Goal: Register for event/course

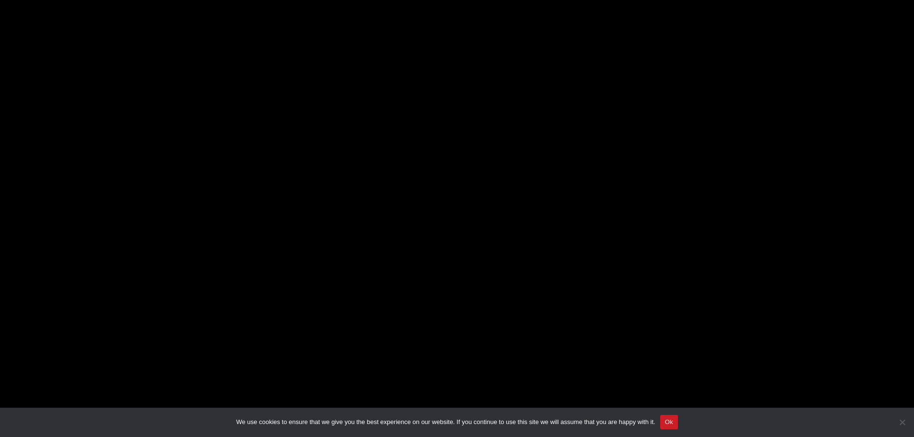
scroll to position [96, 0]
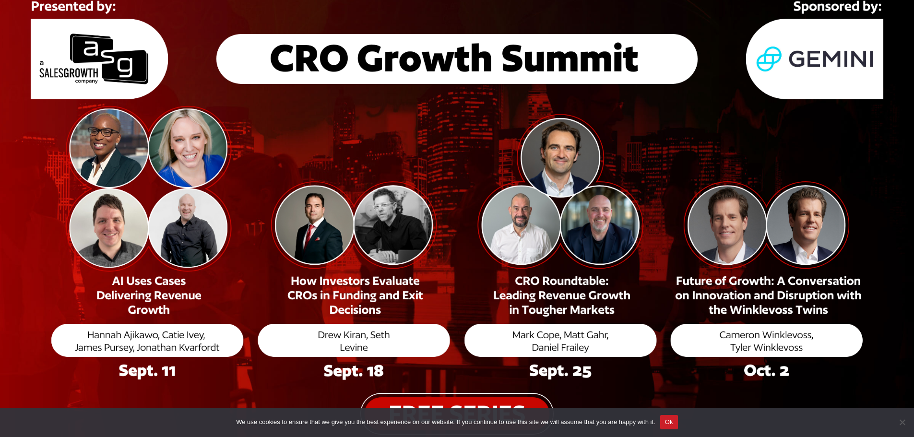
click at [575, 341] on img at bounding box center [457, 214] width 914 height 478
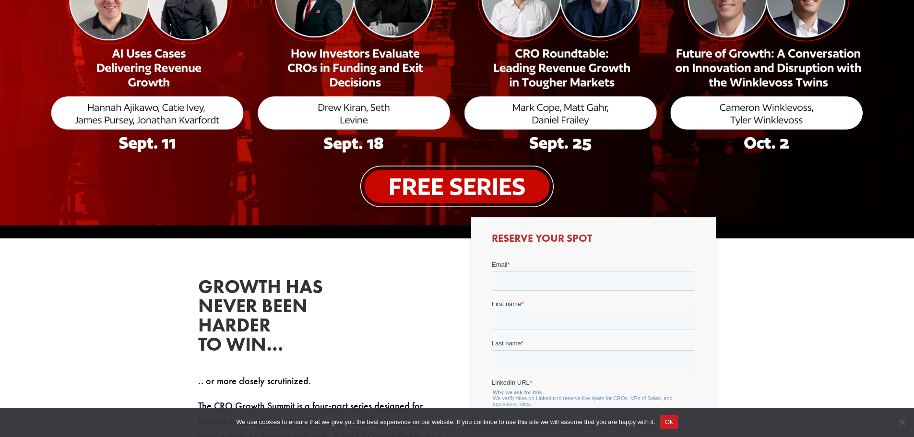
scroll to position [384, 0]
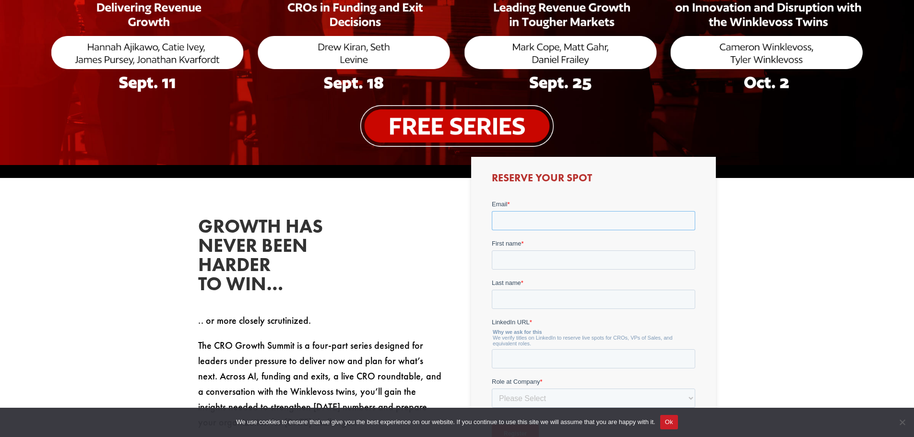
click at [510, 219] on input "Email *" at bounding box center [593, 220] width 203 height 19
type input "[EMAIL_ADDRESS][DOMAIN_NAME]"
click at [521, 261] on input "First name *" at bounding box center [593, 259] width 203 height 19
type input "[PERSON_NAME]"
click at [522, 296] on input "Last name *" at bounding box center [593, 299] width 203 height 19
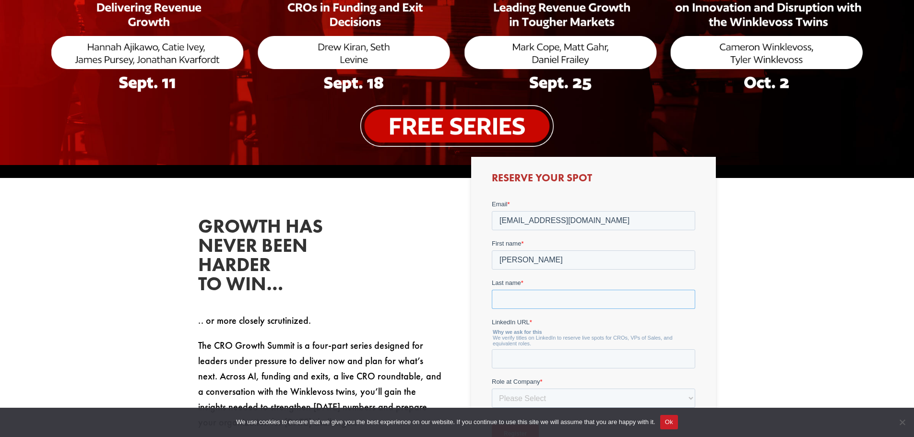
type input "Davidson"
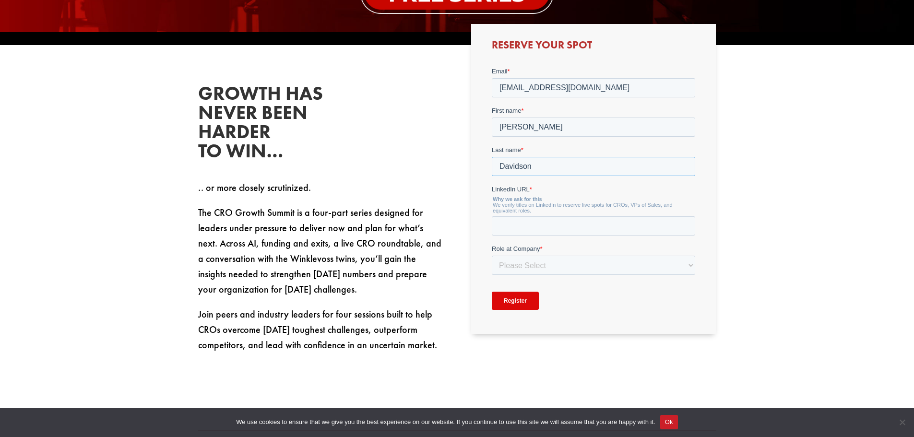
scroll to position [527, 0]
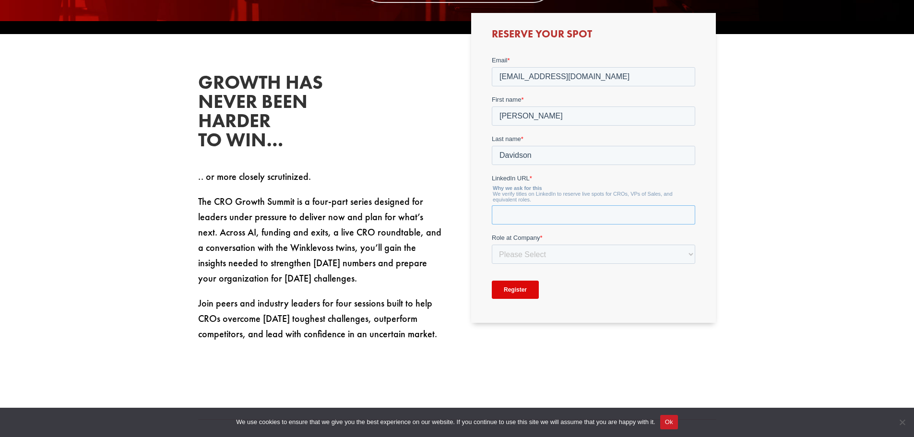
paste input "[URL][DOMAIN_NAME][PERSON_NAME]"
type input "[URL][DOMAIN_NAME][PERSON_NAME]"
click at [577, 253] on select "Please Select C-Level (CRO, CSO, etc) Senior Leadership (VP of Sales, VP of Ena…" at bounding box center [593, 254] width 203 height 19
select select "Senior Leadership (VP of Sales, VP of Enablement, etc)"
click at [492, 245] on select "Please Select C-Level (CRO, CSO, etc) Senior Leadership (VP of Sales, VP of Ena…" at bounding box center [593, 254] width 203 height 19
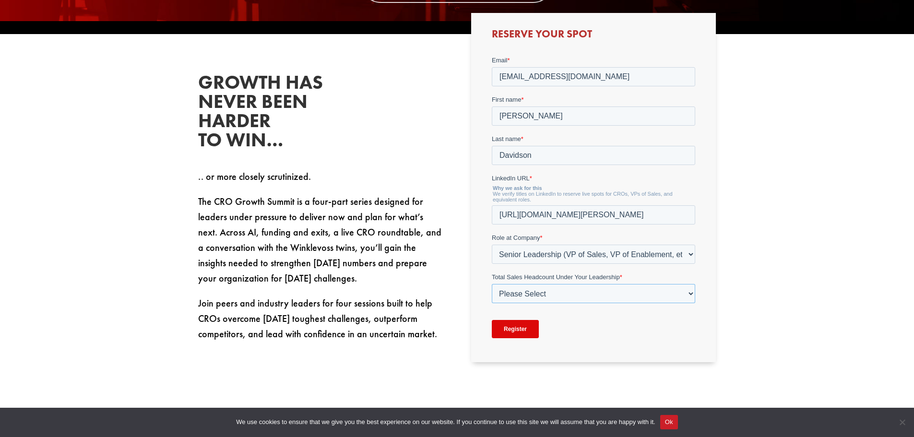
click at [521, 293] on select "Please Select Just Me 1-9 [PHONE_NUMBER] [PHONE_NUMBER]+" at bounding box center [593, 293] width 203 height 19
select select "20-49"
click at [492, 284] on select "Please Select Just Me 1-9 [PHONE_NUMBER] [PHONE_NUMBER]+" at bounding box center [593, 293] width 203 height 19
click at [525, 323] on input "Register" at bounding box center [515, 329] width 47 height 18
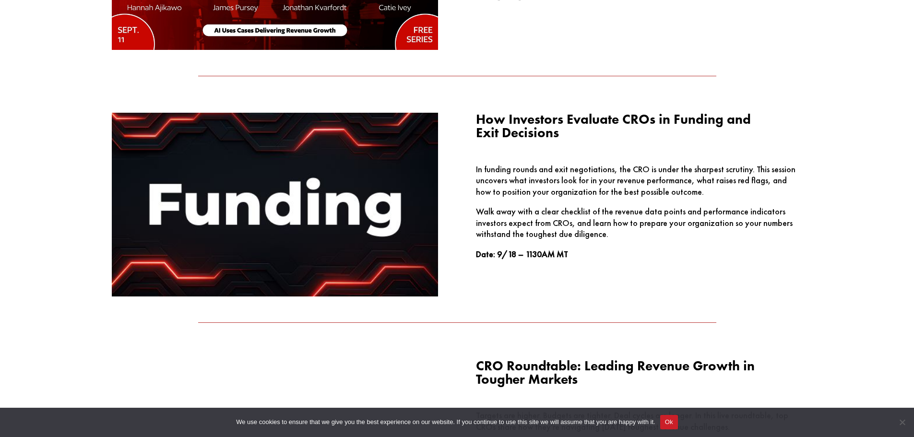
scroll to position [1103, 0]
